Goal: Information Seeking & Learning: Find specific fact

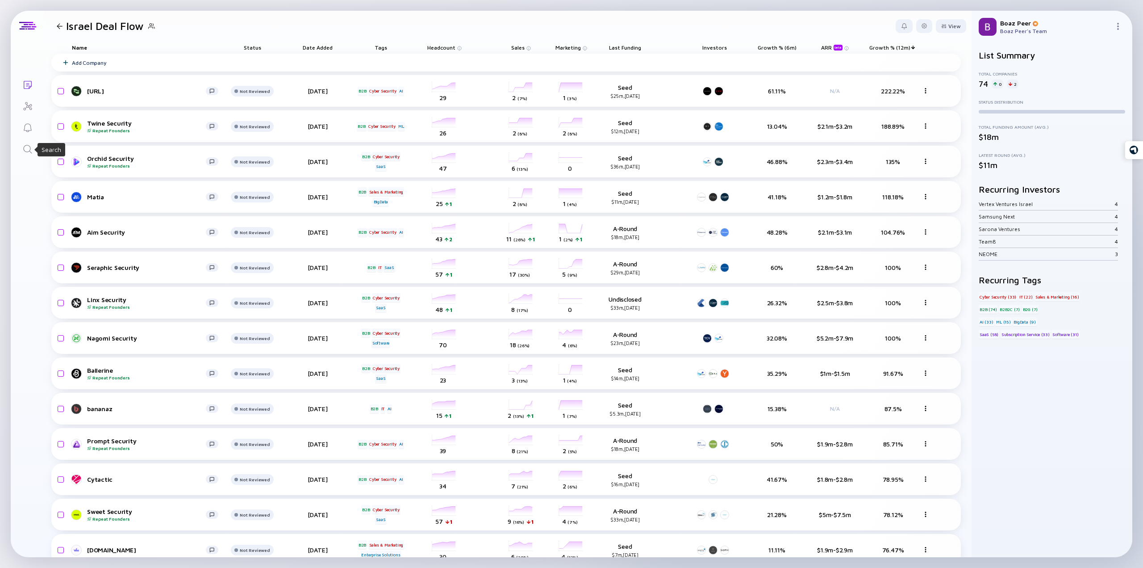
click at [28, 151] on icon "Search" at bounding box center [27, 149] width 11 height 11
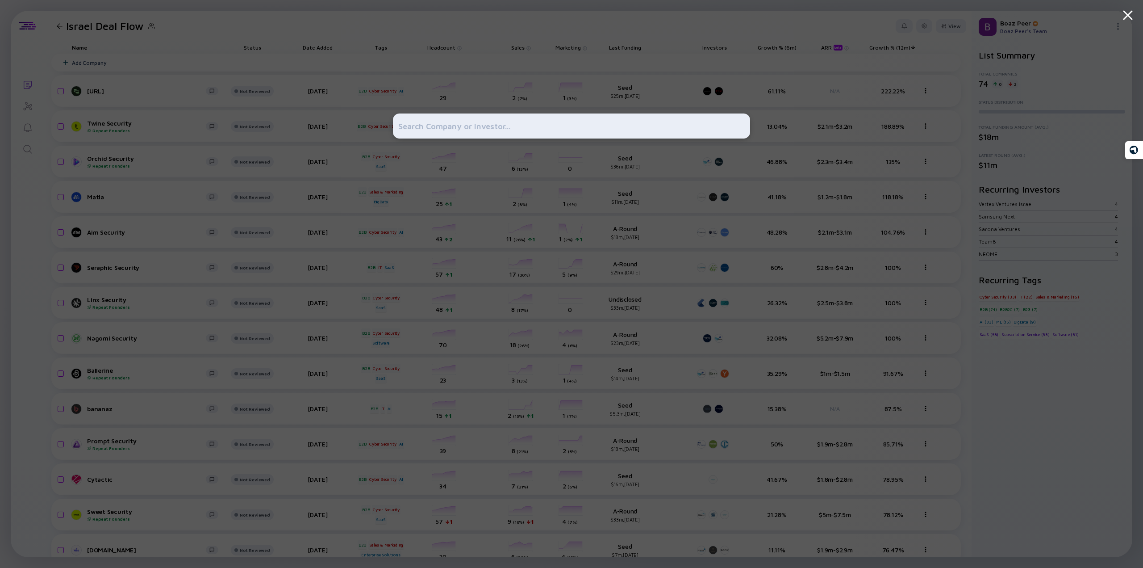
click at [423, 121] on input "text" at bounding box center [571, 126] width 347 height 16
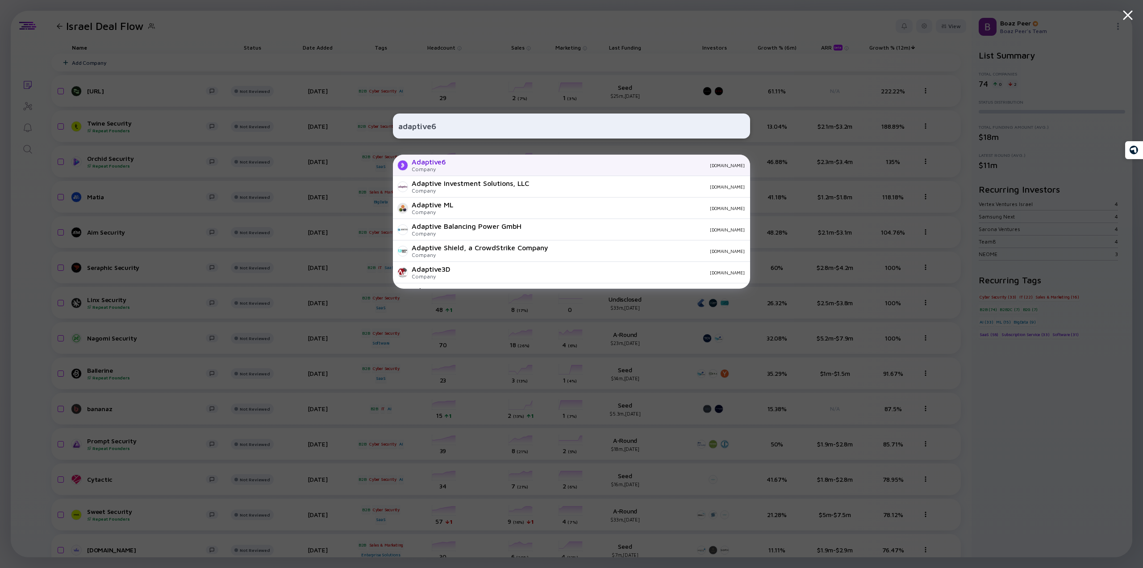
type input "adaptive6"
click at [448, 169] on div "Adaptive6 Company [DOMAIN_NAME]" at bounding box center [571, 165] width 357 height 21
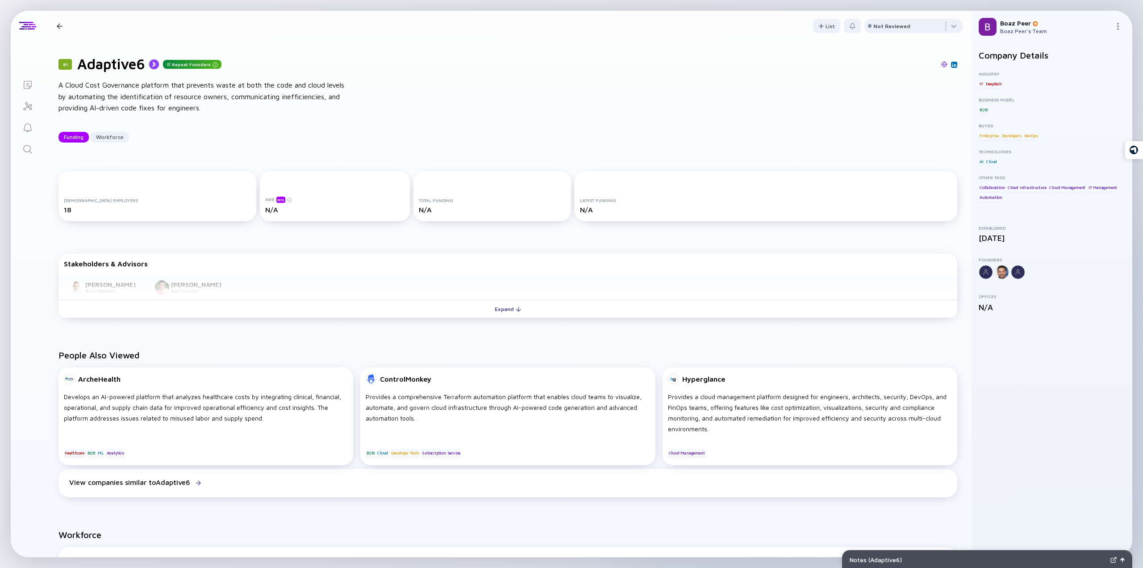
click at [27, 149] on icon "Search" at bounding box center [27, 149] width 11 height 11
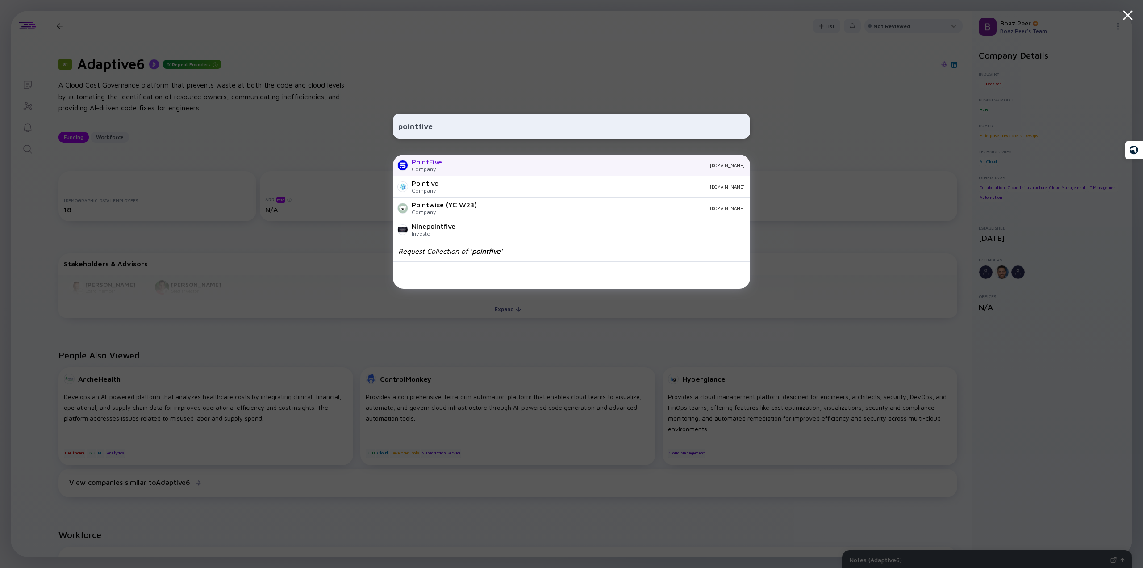
type input "pointfive"
click at [432, 163] on div "PointFive" at bounding box center [427, 162] width 30 height 8
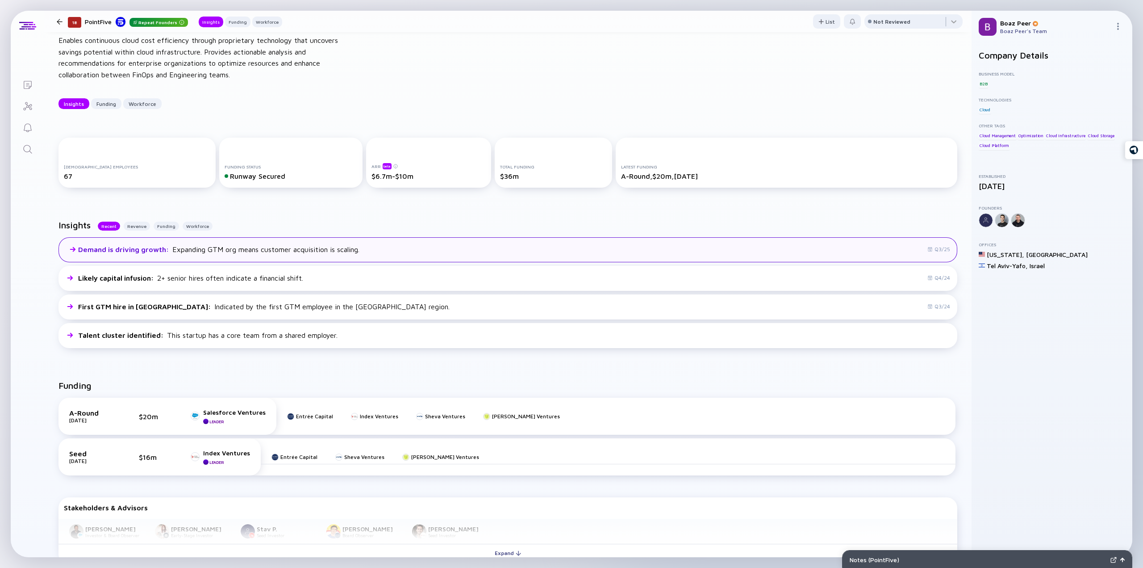
scroll to position [179, 0]
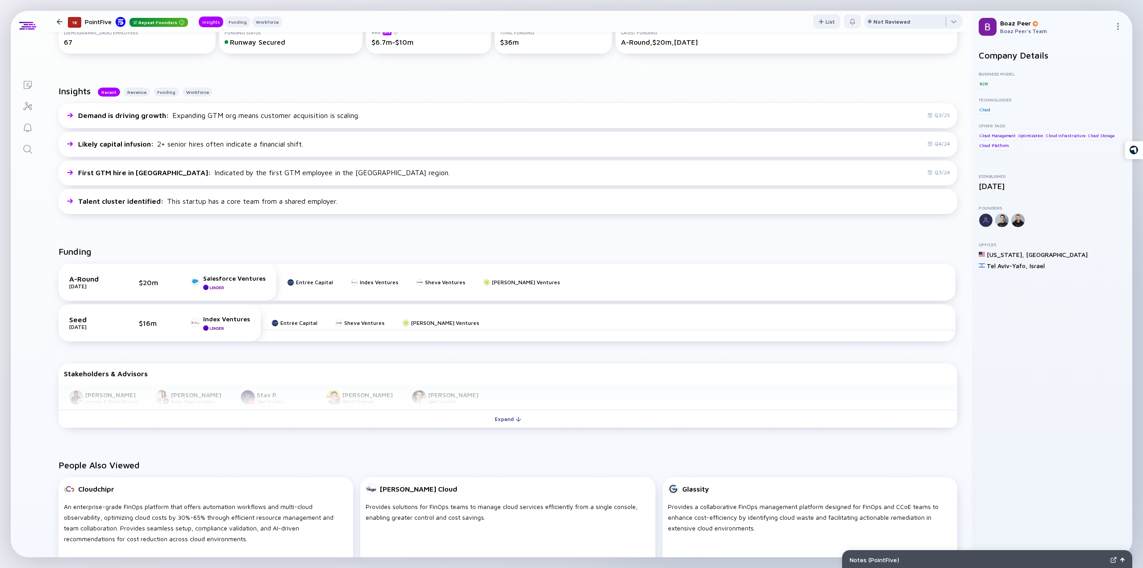
click at [21, 146] on link "Search" at bounding box center [27, 148] width 33 height 21
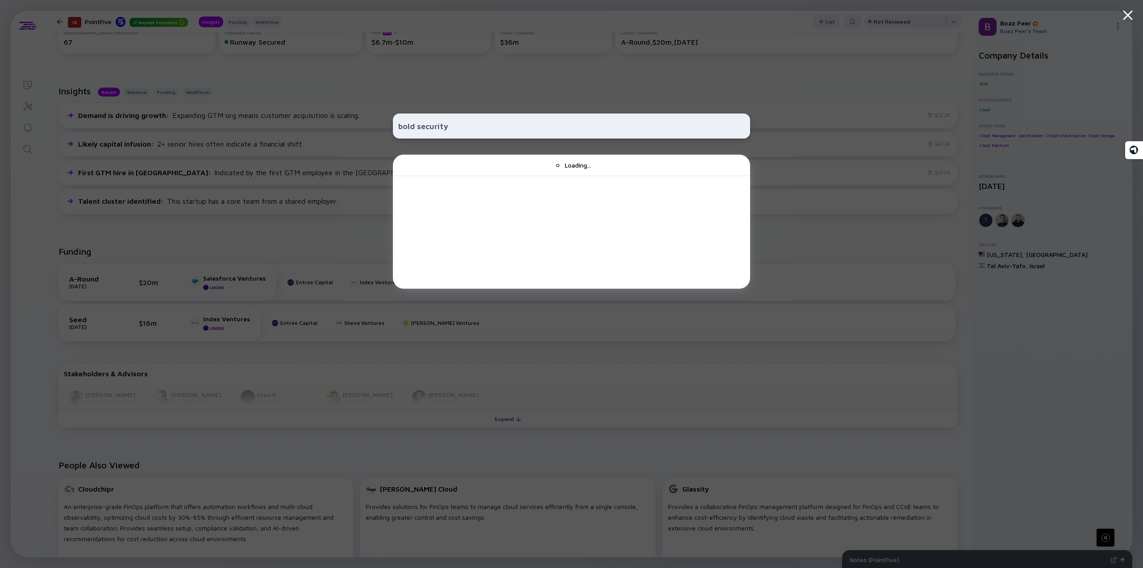
type input "bold security"
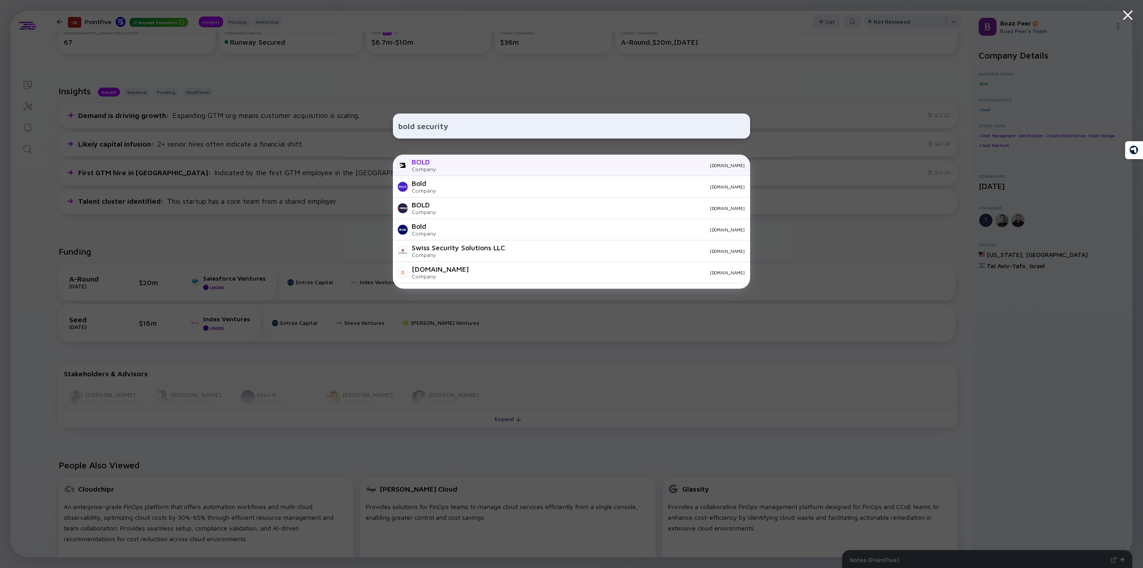
click at [435, 168] on div "BOLD Company [DOMAIN_NAME]" at bounding box center [571, 165] width 357 height 21
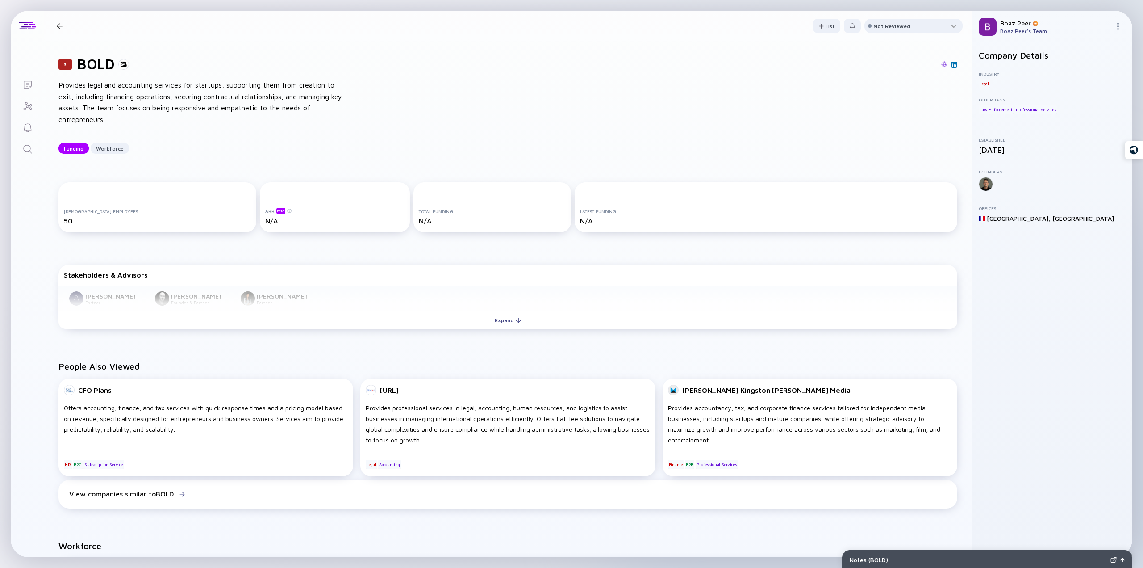
click at [21, 149] on link "Search" at bounding box center [27, 148] width 33 height 21
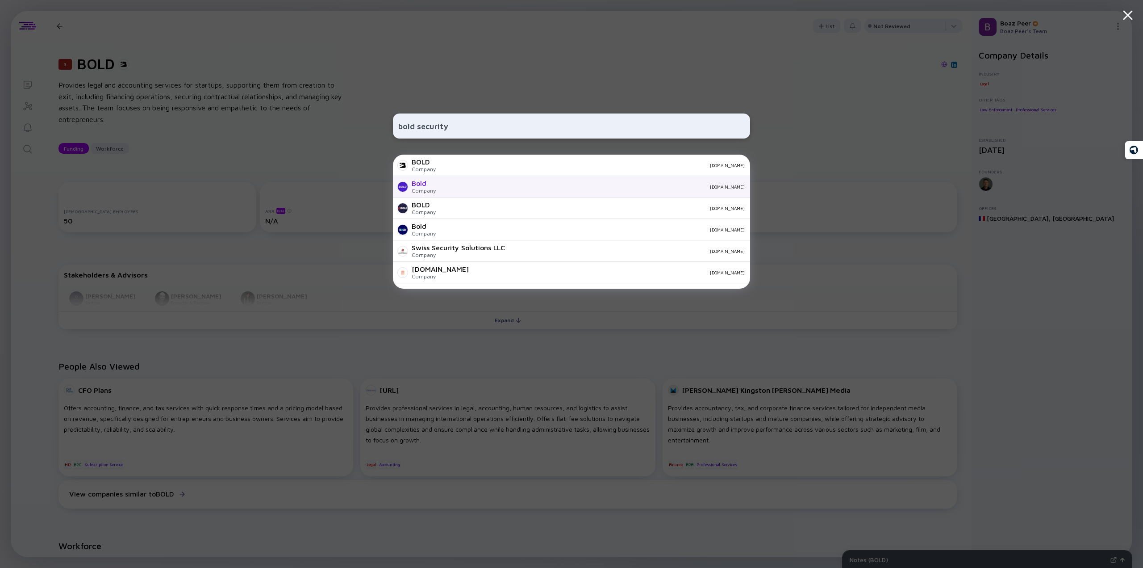
type input "bold security"
click at [443, 180] on div "Bold Company [DOMAIN_NAME]" at bounding box center [571, 186] width 357 height 21
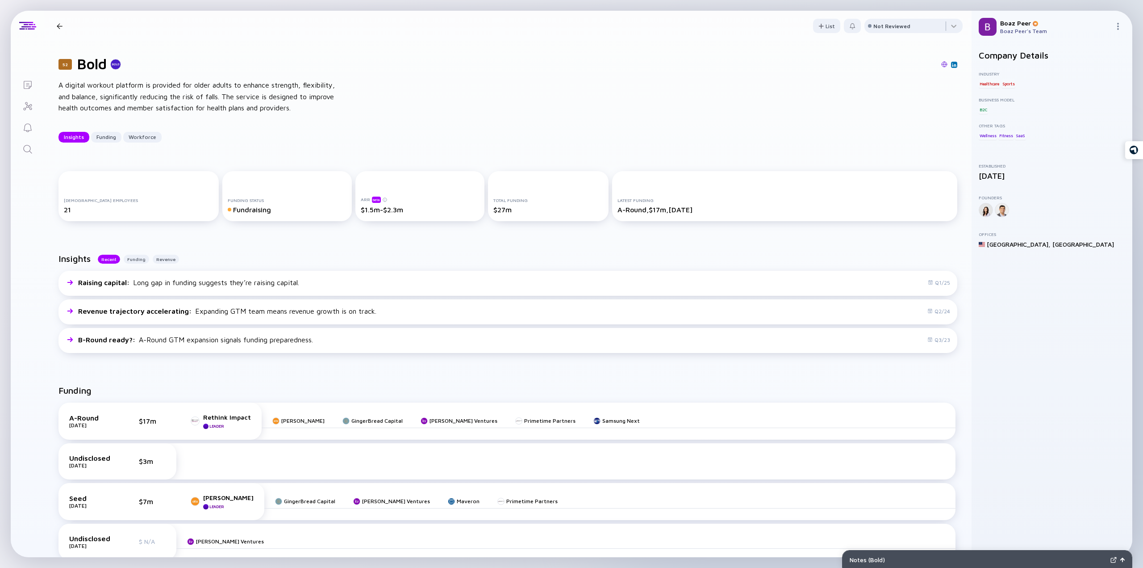
click at [29, 146] on icon "Search" at bounding box center [27, 149] width 11 height 11
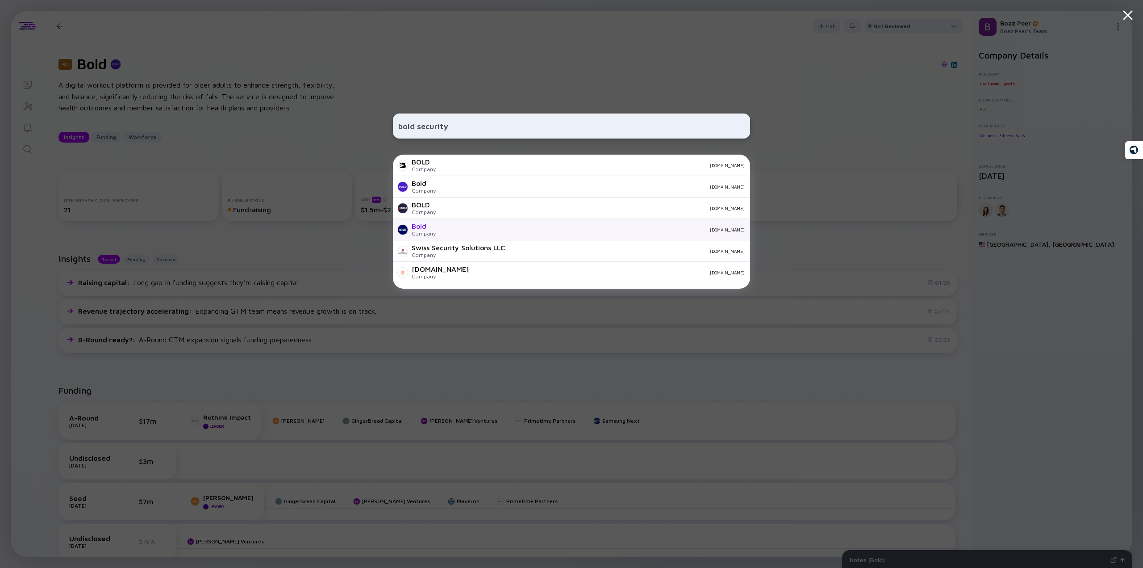
type input "bold security"
click at [454, 229] on div "[DOMAIN_NAME]" at bounding box center [594, 229] width 302 height 5
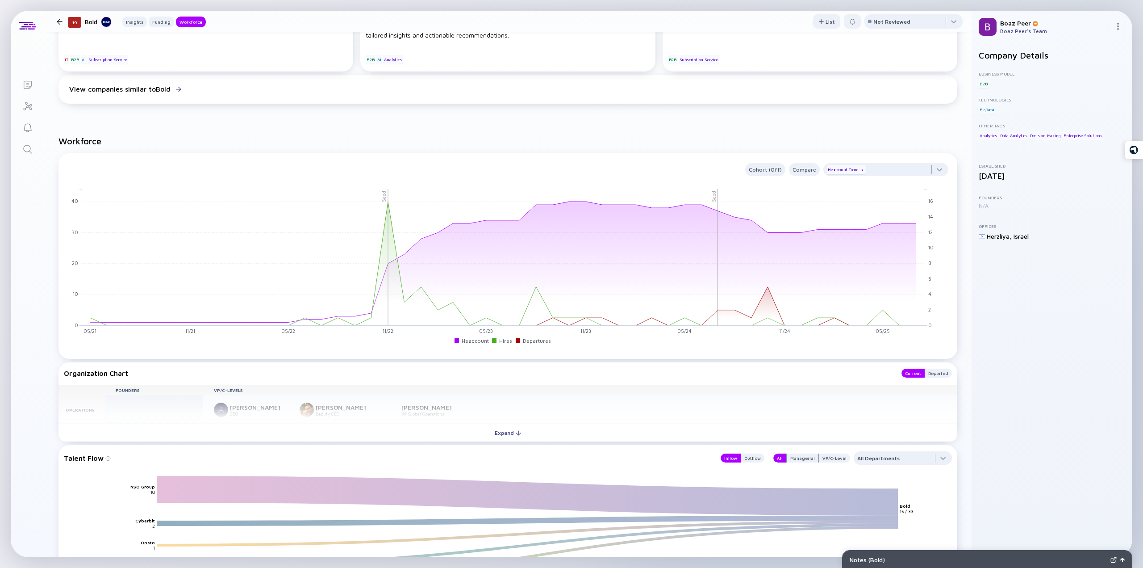
scroll to position [678, 0]
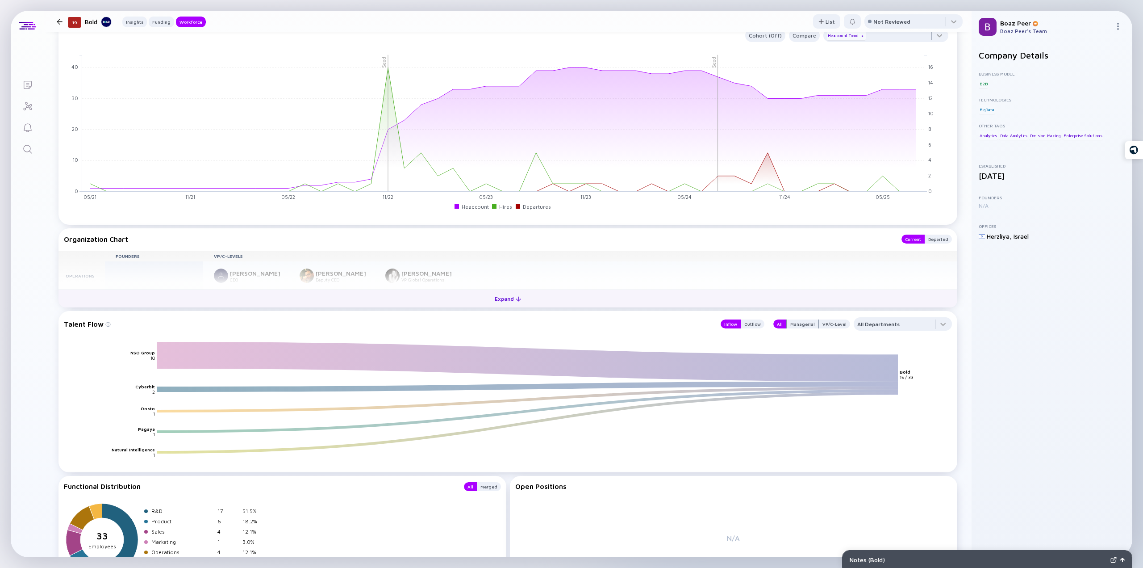
click at [497, 300] on div "Expand" at bounding box center [508, 299] width 37 height 14
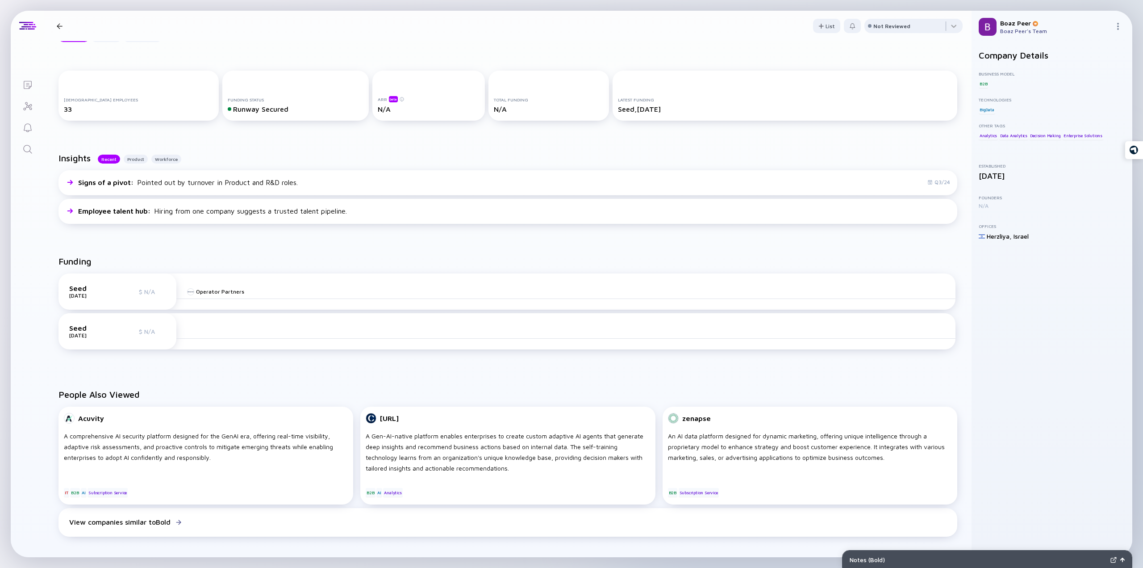
scroll to position [0, 0]
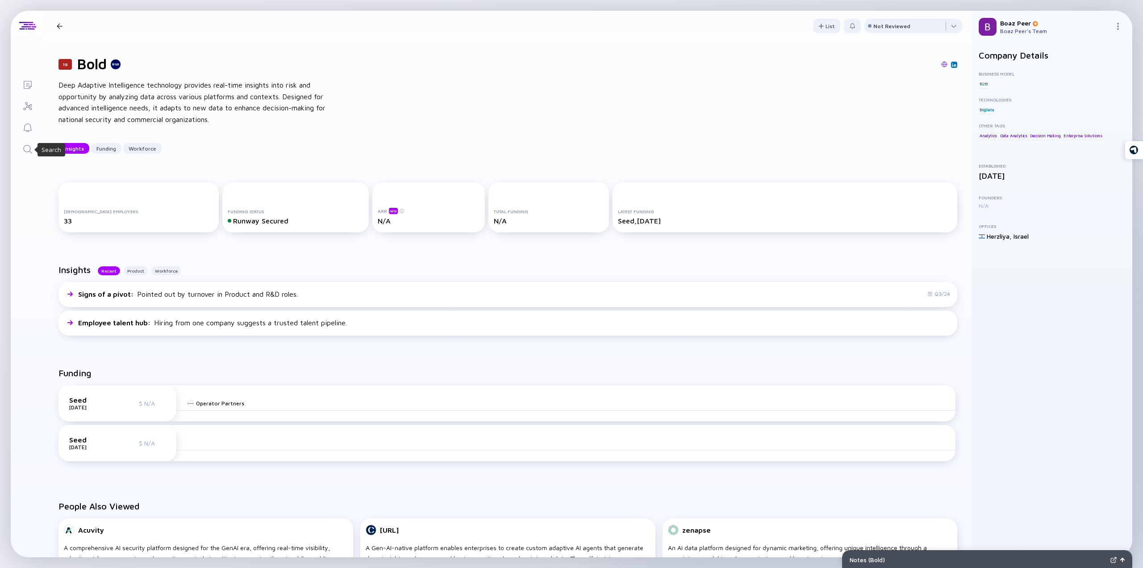
click at [32, 146] on icon "Search" at bounding box center [27, 149] width 11 height 11
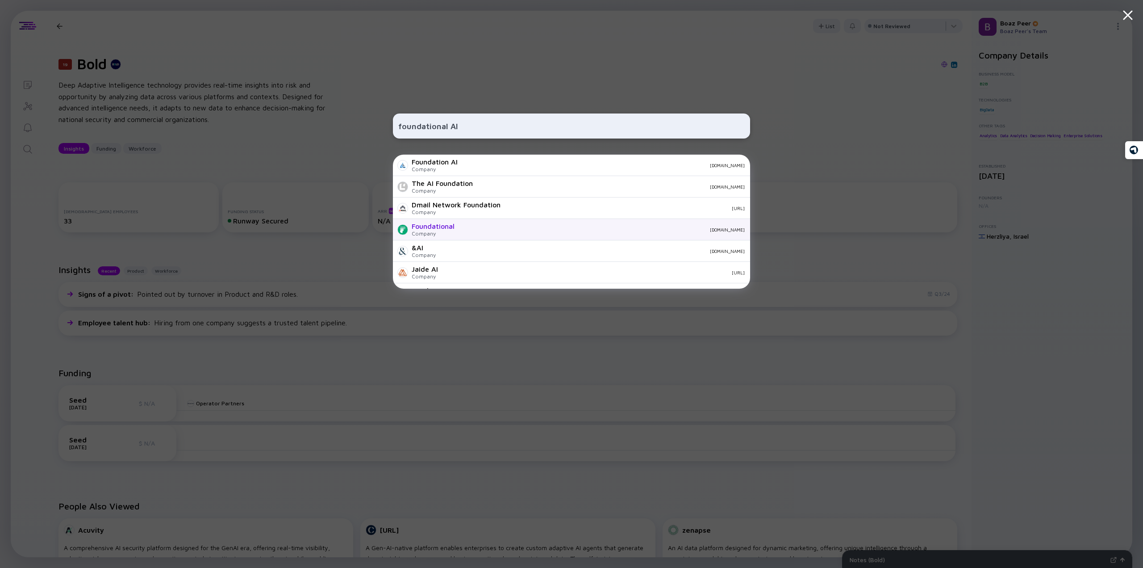
type input "foundational AI"
click at [460, 224] on div "Foundational Company [DOMAIN_NAME]" at bounding box center [571, 229] width 357 height 21
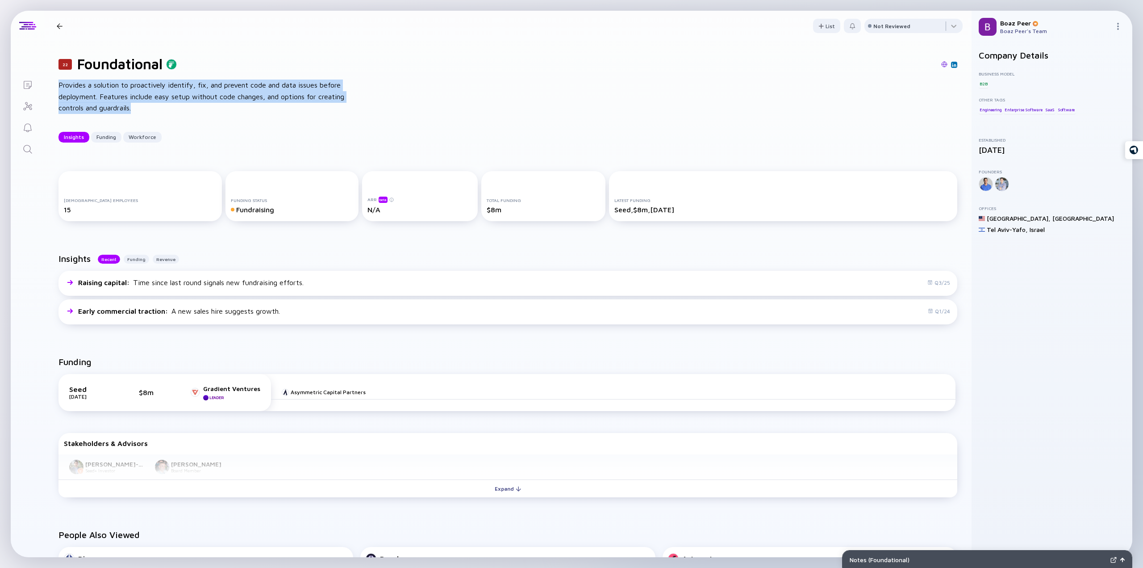
drag, startPoint x: 59, startPoint y: 87, endPoint x: 165, endPoint y: 105, distance: 107.3
click at [165, 105] on div "Provides a solution to proactively identify, fix, and prevent code and data iss…" at bounding box center [202, 96] width 286 height 34
copy div "Provides a solution to proactively identify, fix, and prevent code and data iss…"
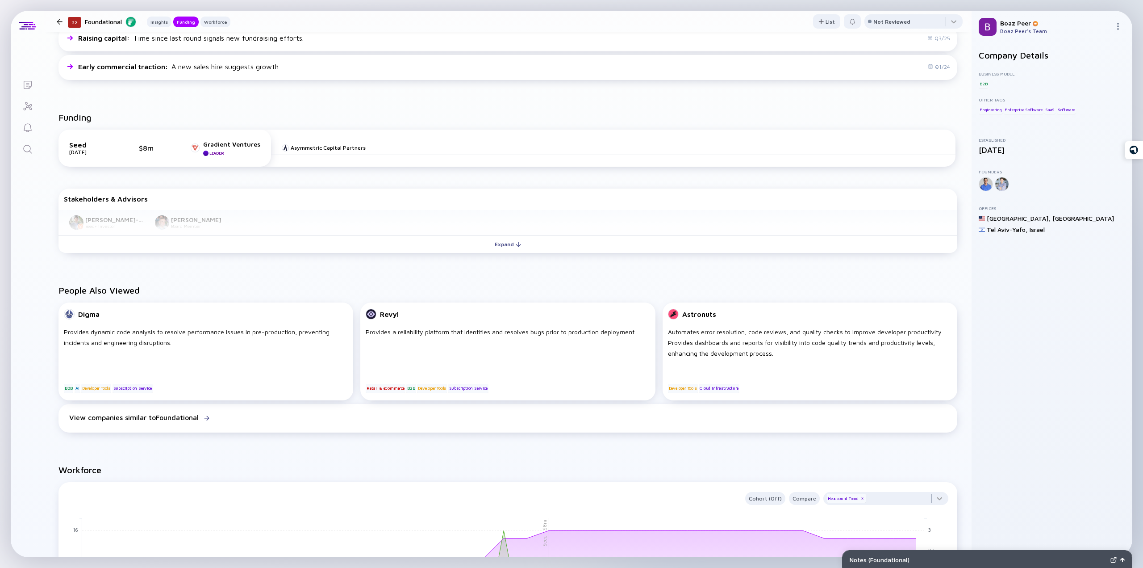
scroll to position [21, 0]
